Goal: Task Accomplishment & Management: Manage account settings

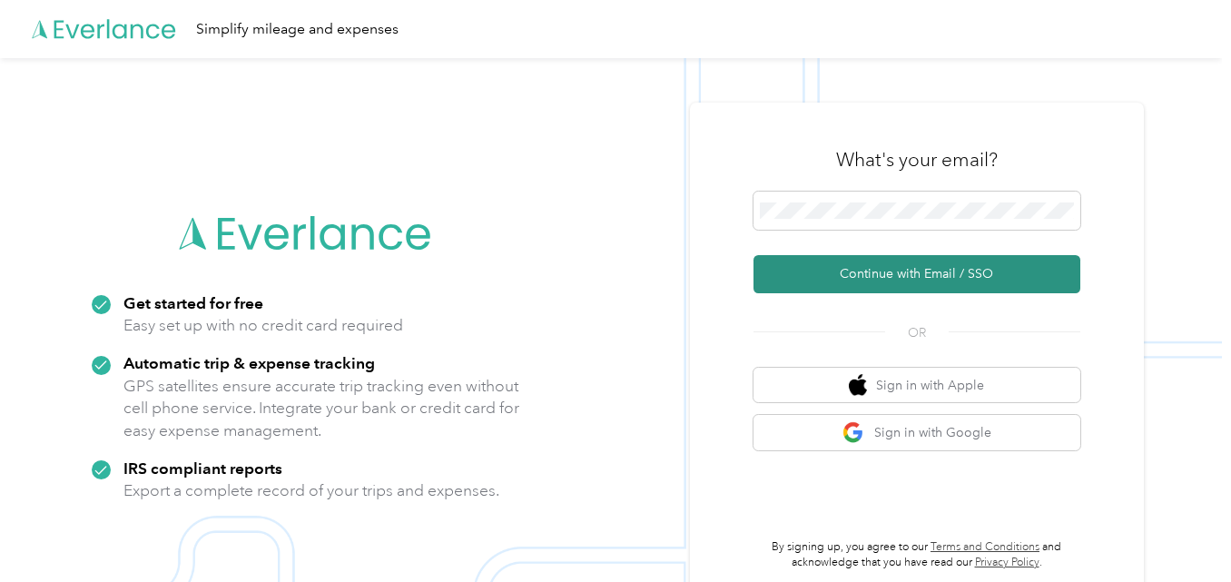
click at [939, 272] on button "Continue with Email / SSO" at bounding box center [917, 274] width 327 height 38
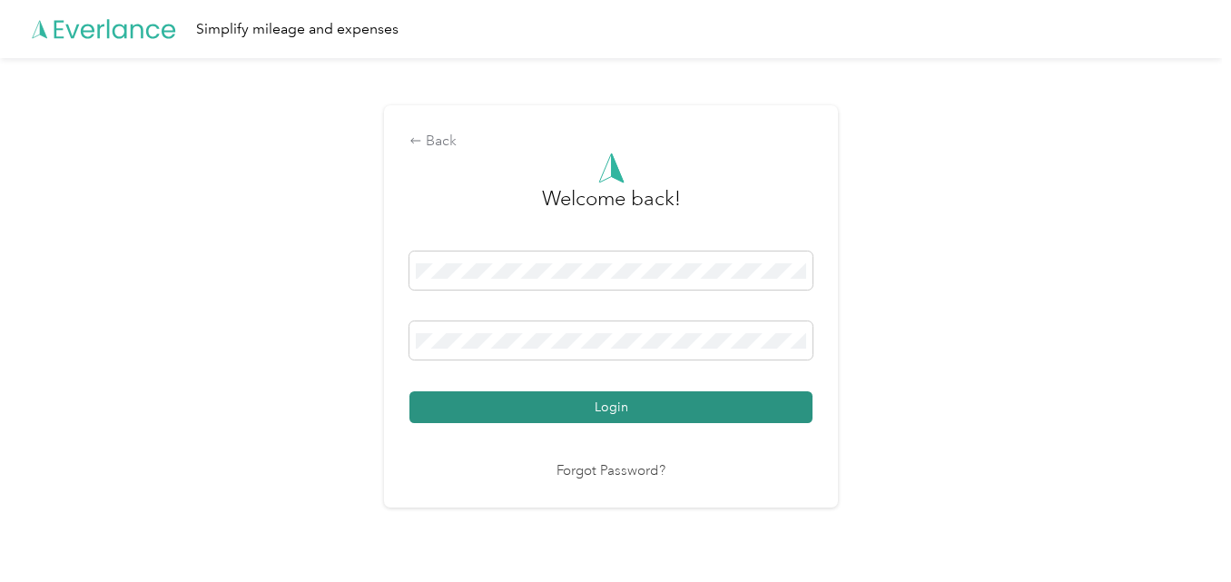
click at [597, 406] on button "Login" at bounding box center [610, 407] width 403 height 32
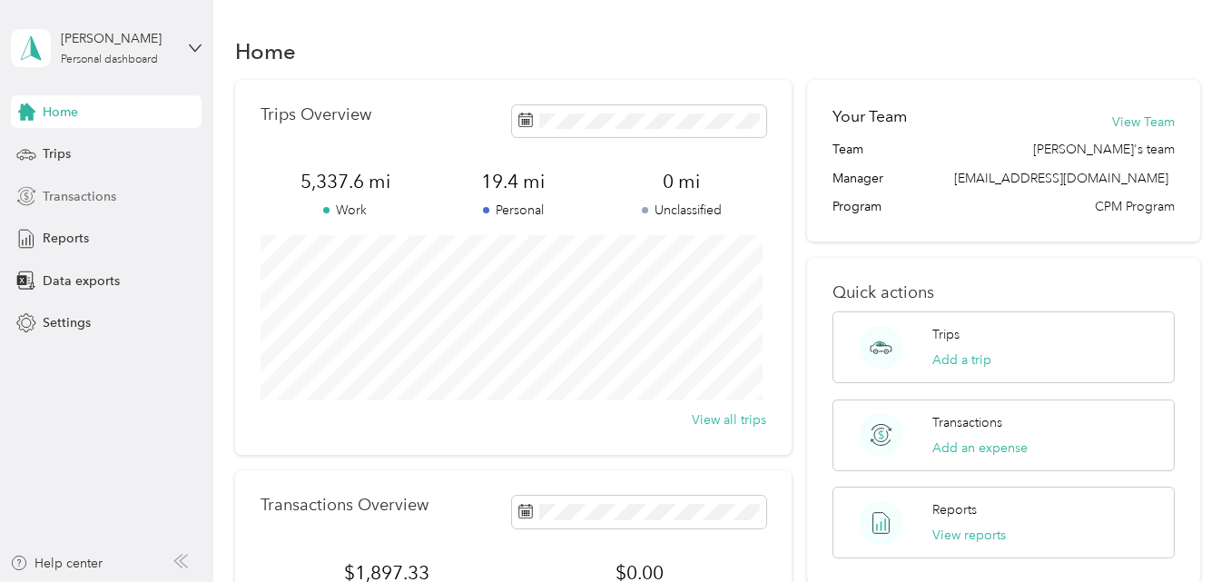
click at [74, 190] on span "Transactions" at bounding box center [80, 196] width 74 height 19
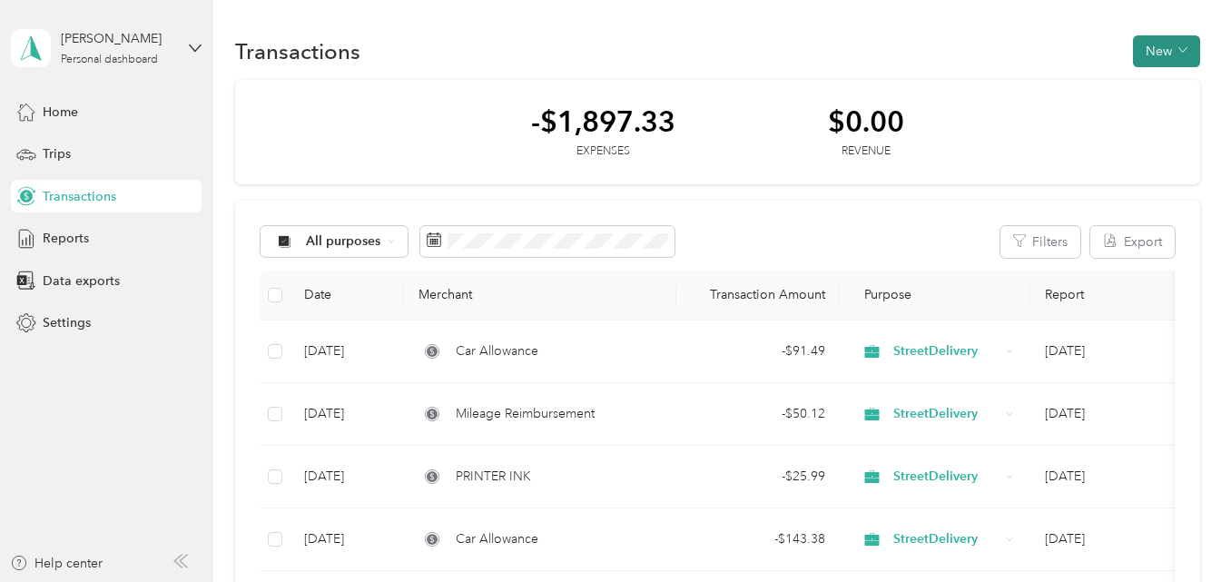
click at [1179, 54] on icon "button" at bounding box center [1183, 49] width 9 height 9
click at [1158, 80] on span "Expense" at bounding box center [1157, 85] width 49 height 19
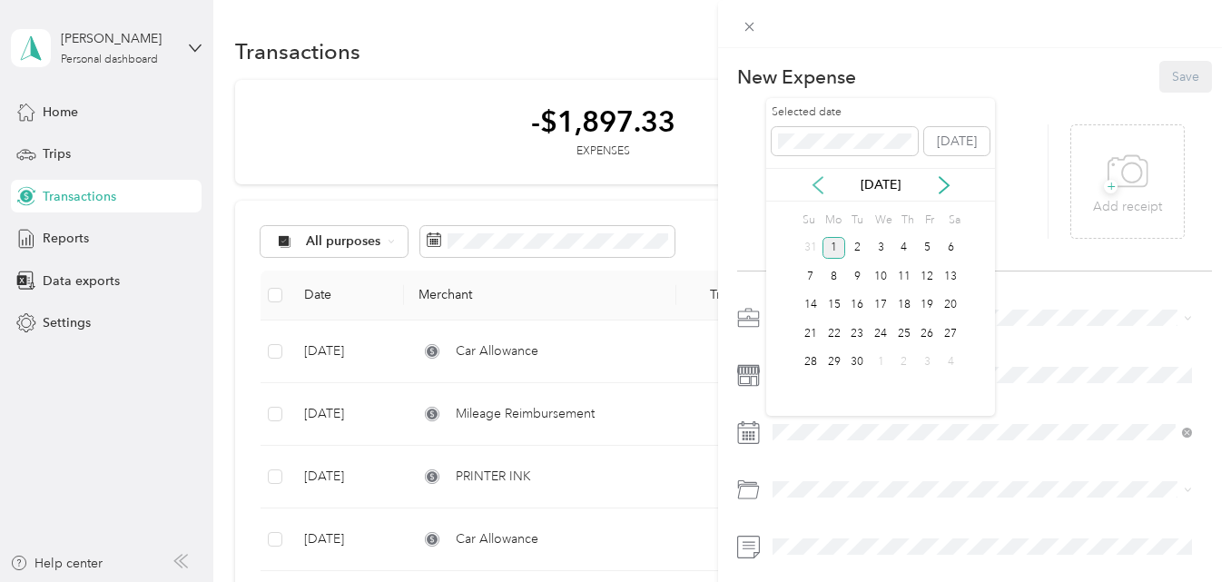
click at [822, 183] on icon at bounding box center [818, 185] width 18 height 18
click at [807, 393] on div "31" at bounding box center [811, 391] width 24 height 23
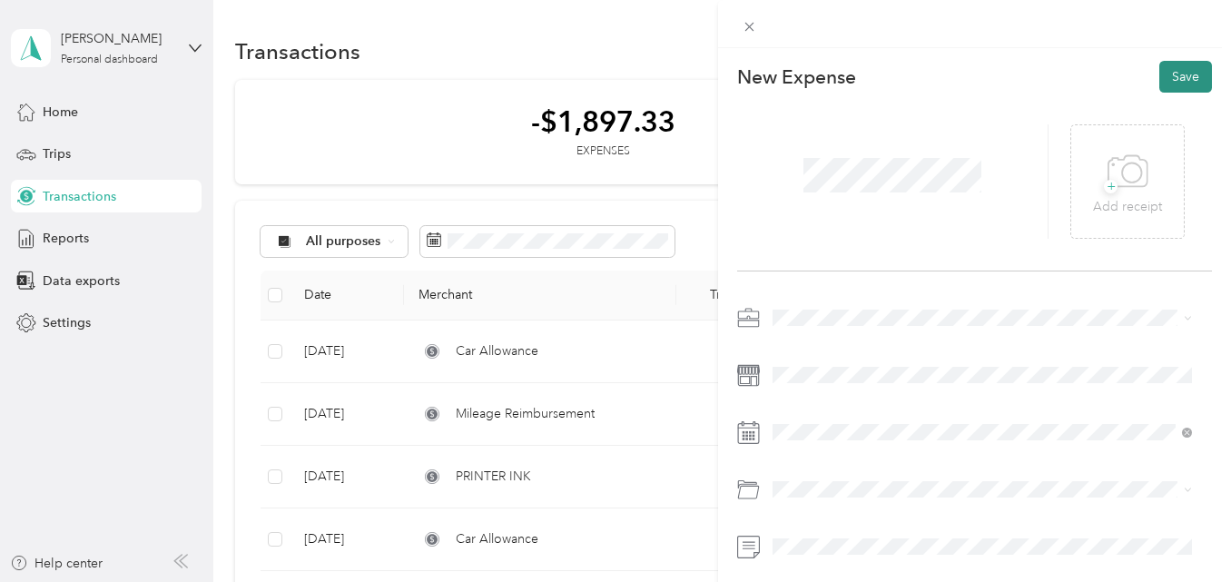
click at [1168, 67] on button "Save" at bounding box center [1185, 77] width 53 height 32
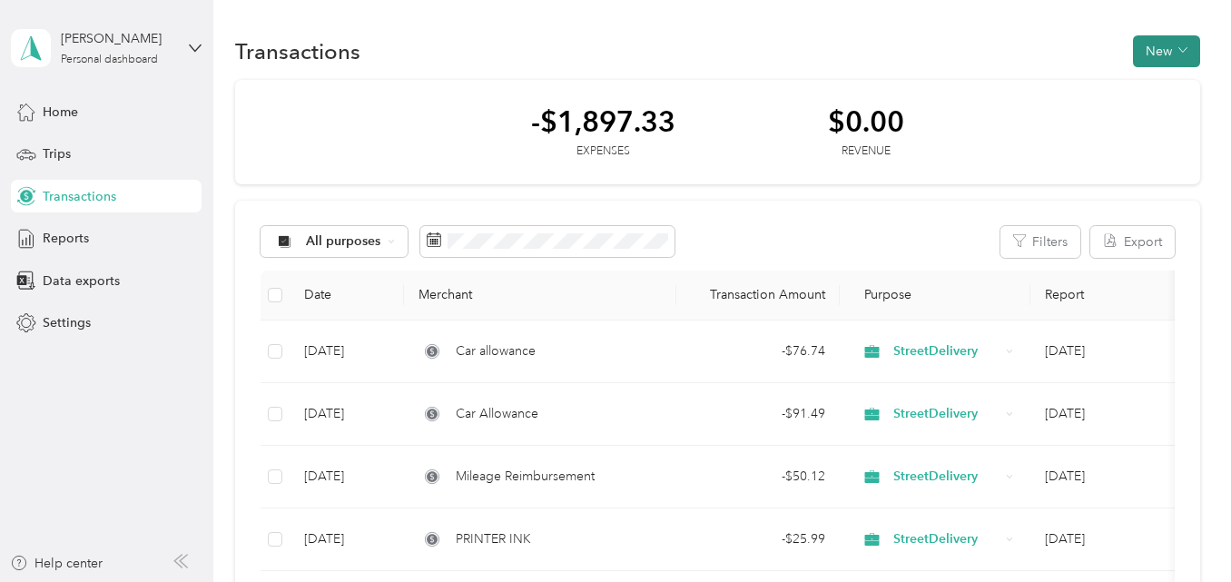
click at [1179, 54] on icon "button" at bounding box center [1183, 49] width 9 height 9
click at [1161, 81] on span "Expense" at bounding box center [1157, 85] width 49 height 19
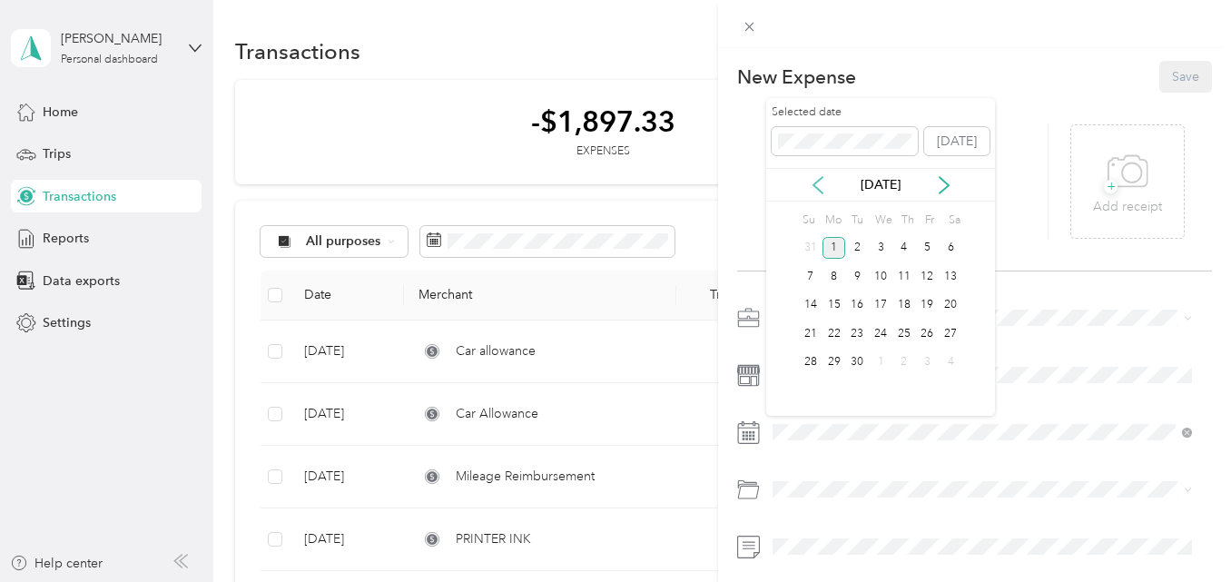
click at [824, 182] on icon at bounding box center [818, 185] width 18 height 18
click at [812, 391] on div "31" at bounding box center [811, 391] width 24 height 23
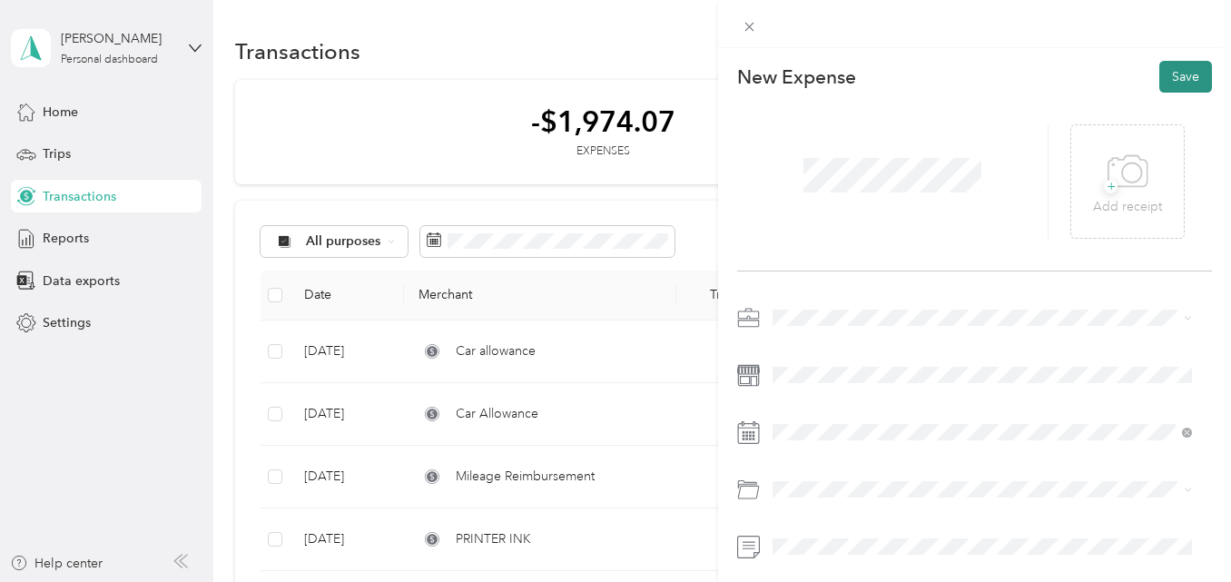
click at [1166, 77] on button "Save" at bounding box center [1185, 77] width 53 height 32
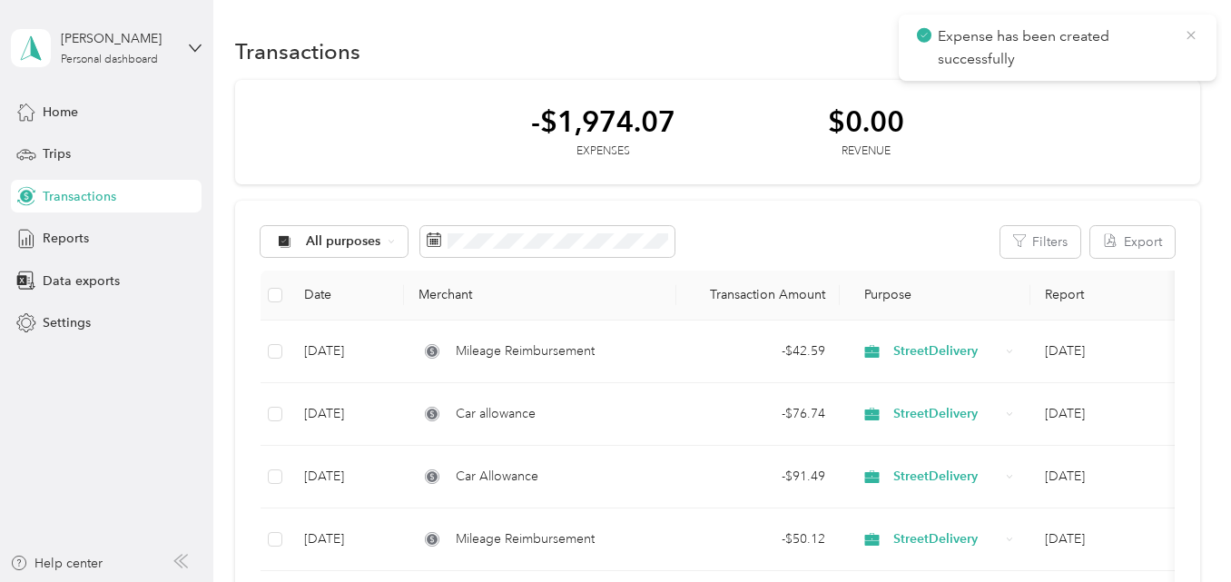
click at [1191, 37] on icon at bounding box center [1191, 35] width 15 height 16
